Goal: Task Accomplishment & Management: Complete application form

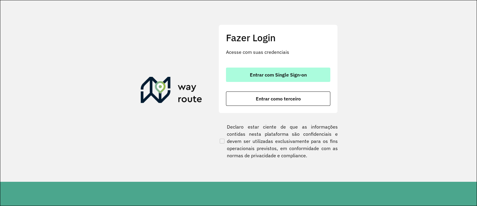
drag, startPoint x: 272, startPoint y: 71, endPoint x: 259, endPoint y: 75, distance: 13.8
click at [259, 75] on span "Entrar com Single Sign-on" at bounding box center [278, 74] width 57 height 5
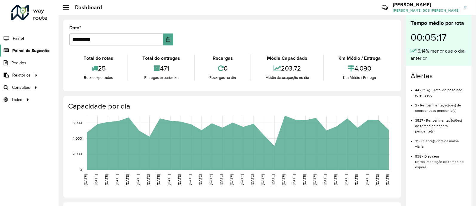
click at [22, 48] on span "Painel de Sugestão" at bounding box center [30, 50] width 37 height 6
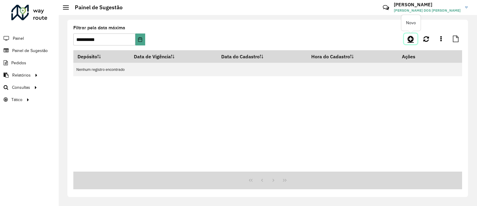
click at [411, 38] on icon at bounding box center [411, 38] width 6 height 7
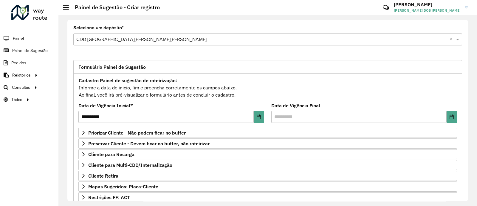
click at [74, 117] on div "**********" at bounding box center [267, 176] width 389 height 206
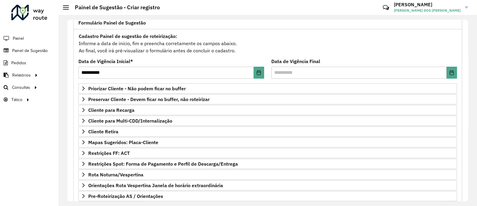
scroll to position [45, 0]
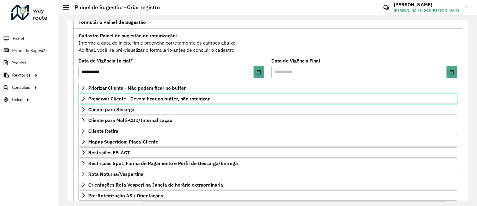
click at [110, 102] on link "Preservar Cliente - Devem ficar no buffer, não roteirizar" at bounding box center [267, 98] width 379 height 10
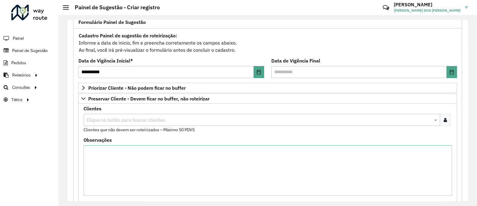
click at [444, 116] on div at bounding box center [445, 120] width 11 height 12
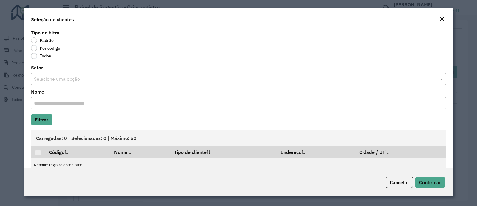
click at [32, 50] on label "Por código" at bounding box center [45, 48] width 29 height 6
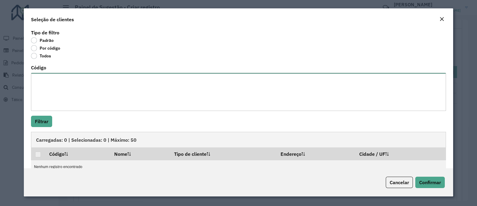
click at [47, 80] on textarea "Código" at bounding box center [238, 92] width 415 height 38
paste textarea "*** **** **** **** ***** ***** ***** ***** ***** ***** ***** ***** ***** ***** …"
type textarea "*** **** **** **** ***** ***** ***** ***** ***** ***** ***** ***** ***** ***** …"
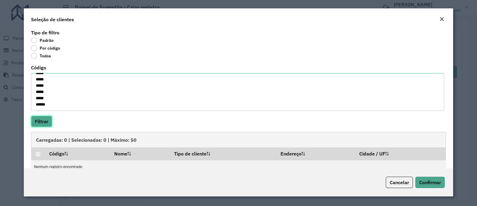
click at [43, 119] on button "Filtrar" at bounding box center [41, 120] width 21 height 11
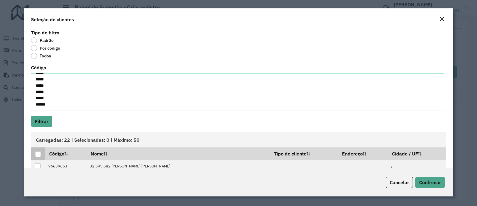
click at [36, 153] on div at bounding box center [38, 154] width 6 height 6
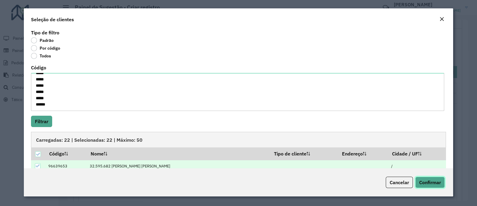
click at [424, 179] on span "Confirmar" at bounding box center [431, 182] width 22 height 6
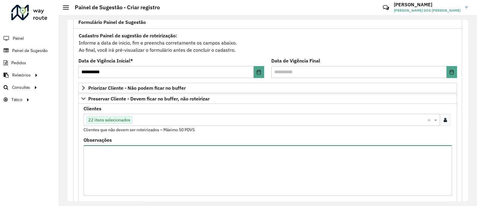
click at [140, 154] on textarea "Observações" at bounding box center [268, 170] width 369 height 50
type textarea "**********"
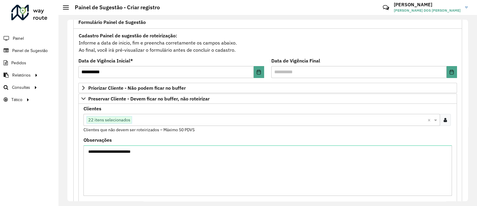
click at [296, 135] on formly-field "Clientes Clique no botão para buscar clientes 22 itens selecionados × Clientes …" at bounding box center [268, 121] width 376 height 31
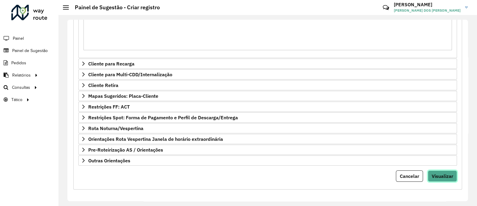
click at [434, 174] on span "Visualizar" at bounding box center [442, 176] width 21 height 6
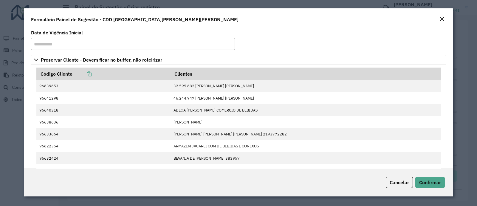
click at [434, 174] on div "Cancelar Confirmar" at bounding box center [239, 182] width 430 height 28
click at [434, 177] on button "Confirmar" at bounding box center [431, 181] width 30 height 11
